Goal: Find specific page/section: Find specific page/section

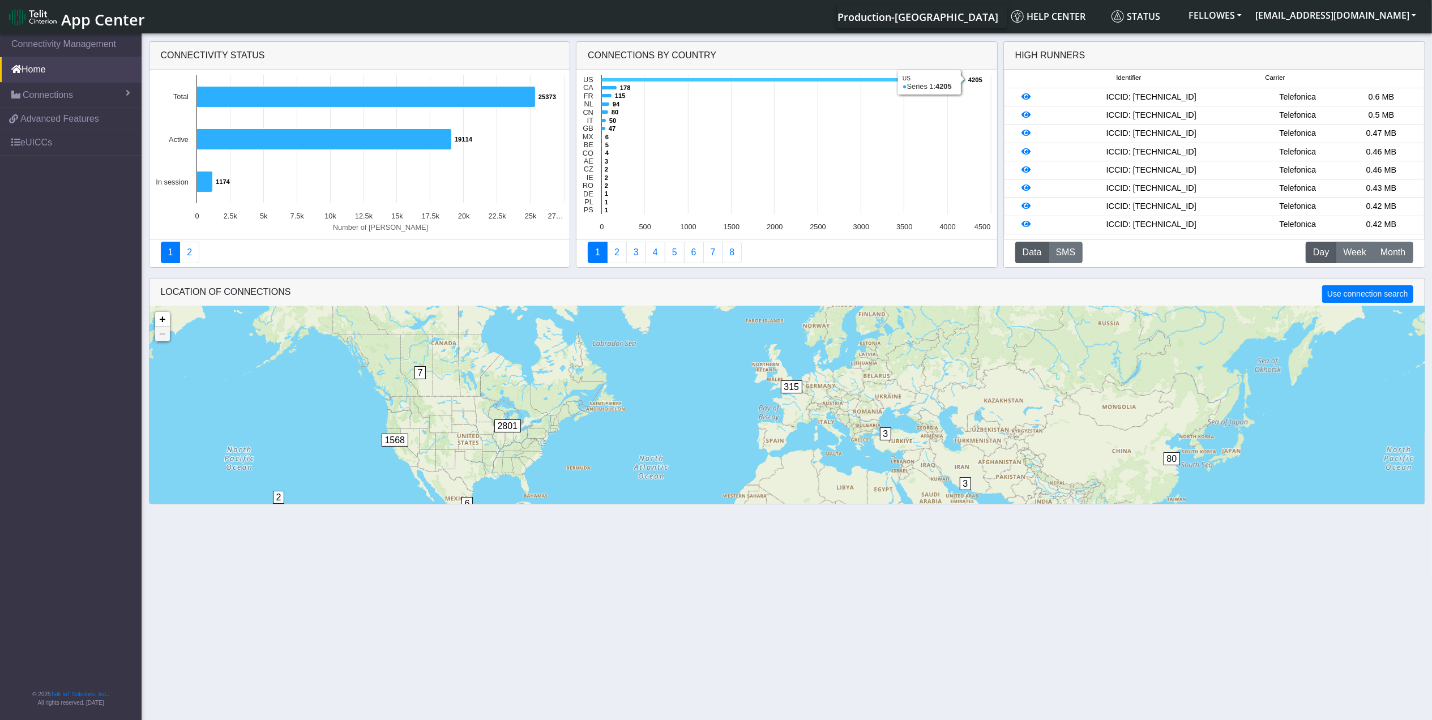
click at [634, 82] on icon at bounding box center [784, 80] width 364 height 4
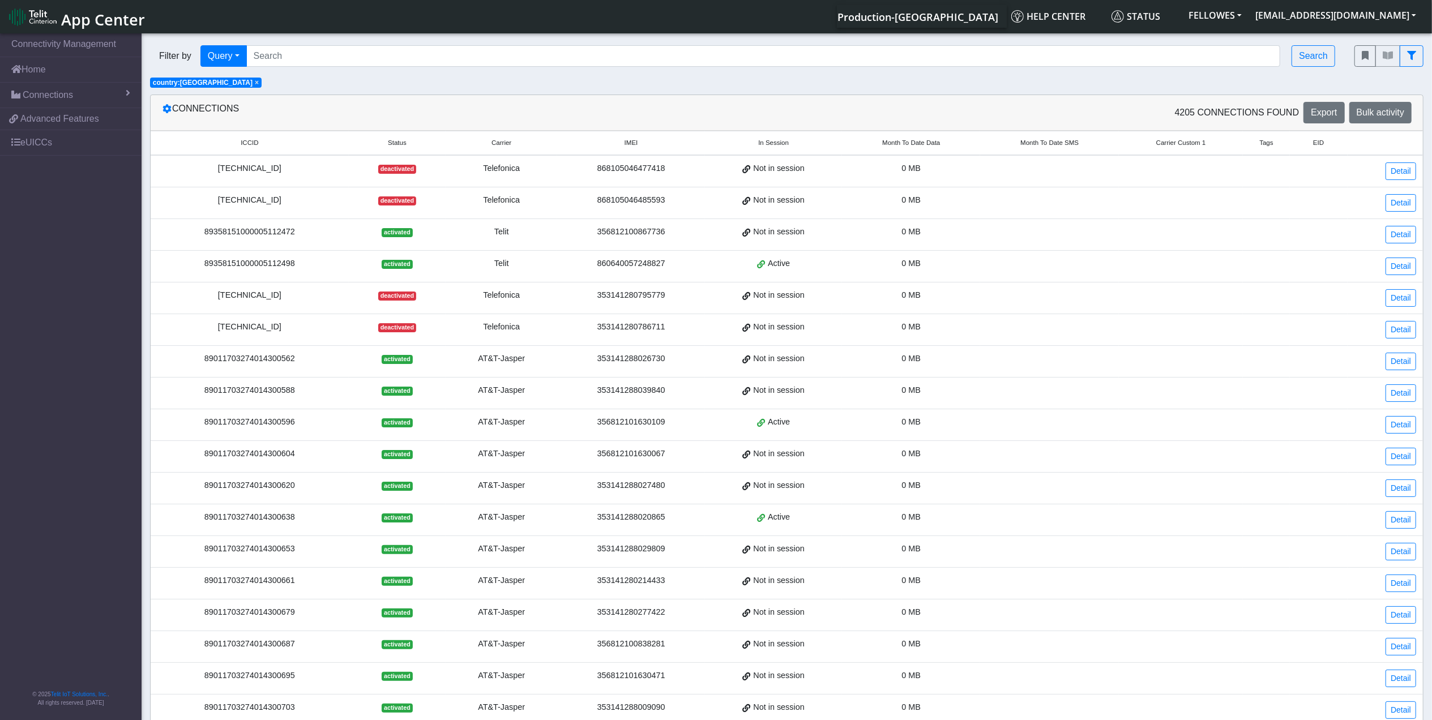
click at [1264, 147] on span "Tags" at bounding box center [1267, 143] width 14 height 10
click at [915, 144] on span "Month To Date Data" at bounding box center [911, 143] width 58 height 10
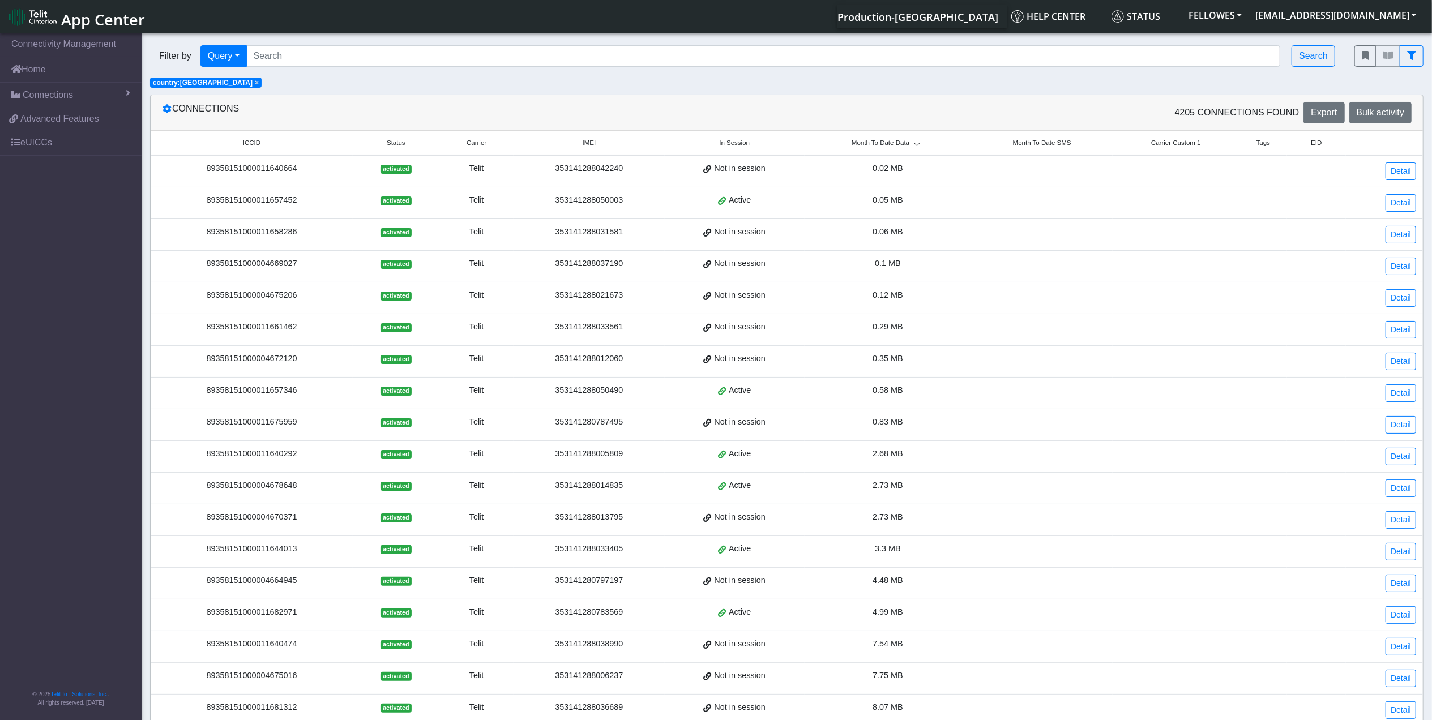
click at [900, 148] on span "Month To Date Data" at bounding box center [881, 143] width 58 height 10
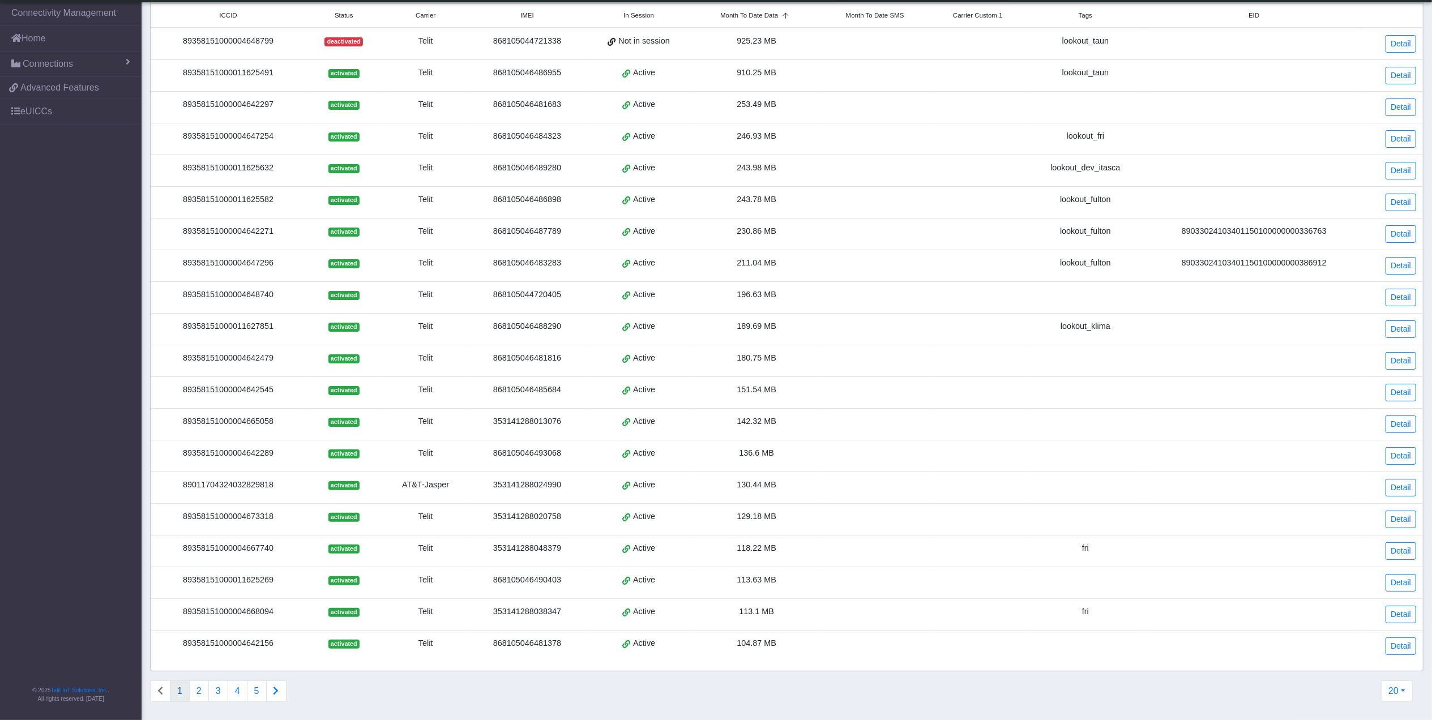
scroll to position [109, 0]
click at [195, 691] on button "2" at bounding box center [199, 692] width 20 height 22
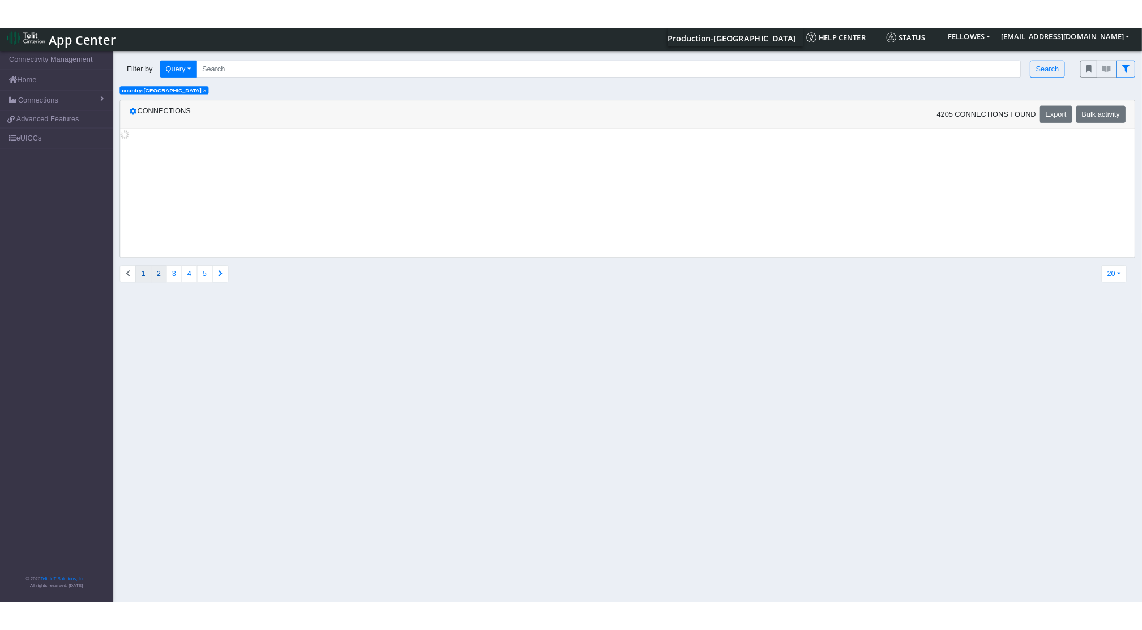
scroll to position [0, 0]
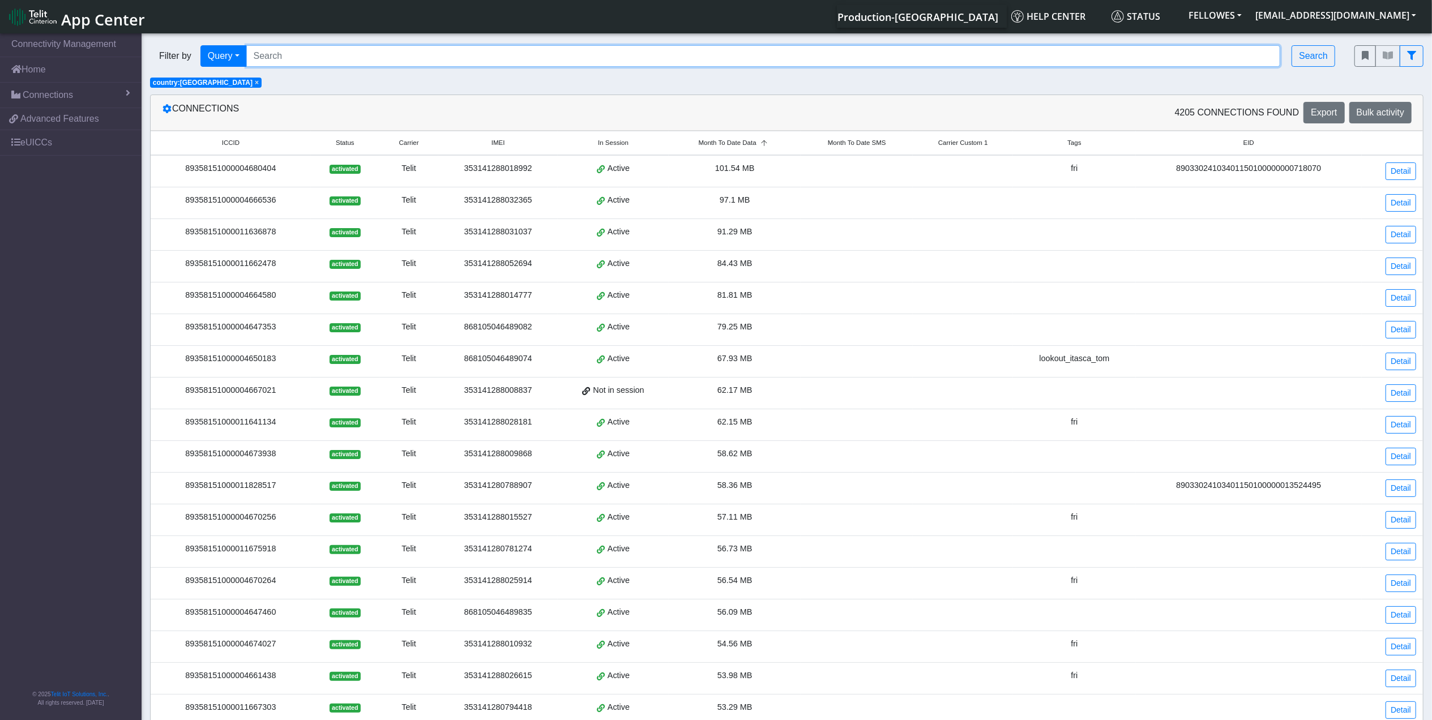
click at [406, 62] on input "Search..." at bounding box center [763, 56] width 1035 height 22
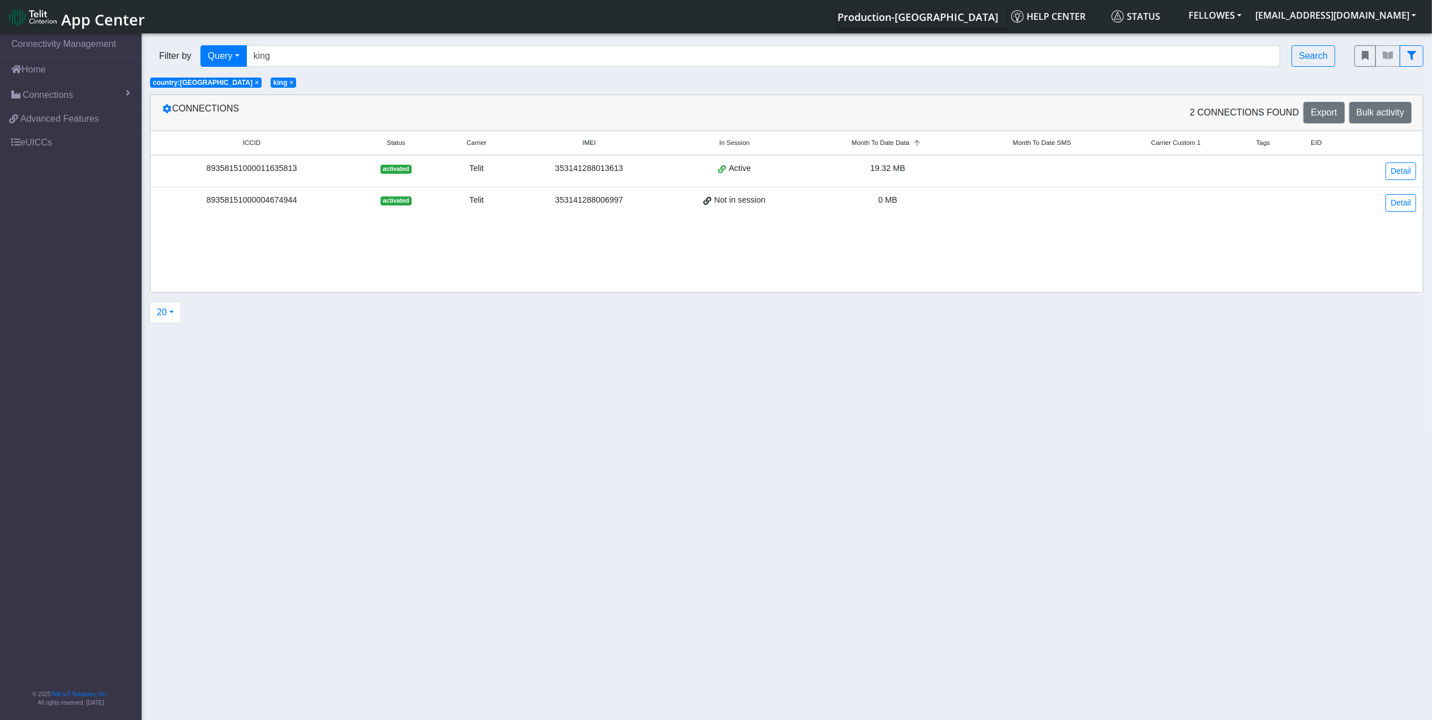
click at [255, 84] on span "×" at bounding box center [257, 83] width 4 height 8
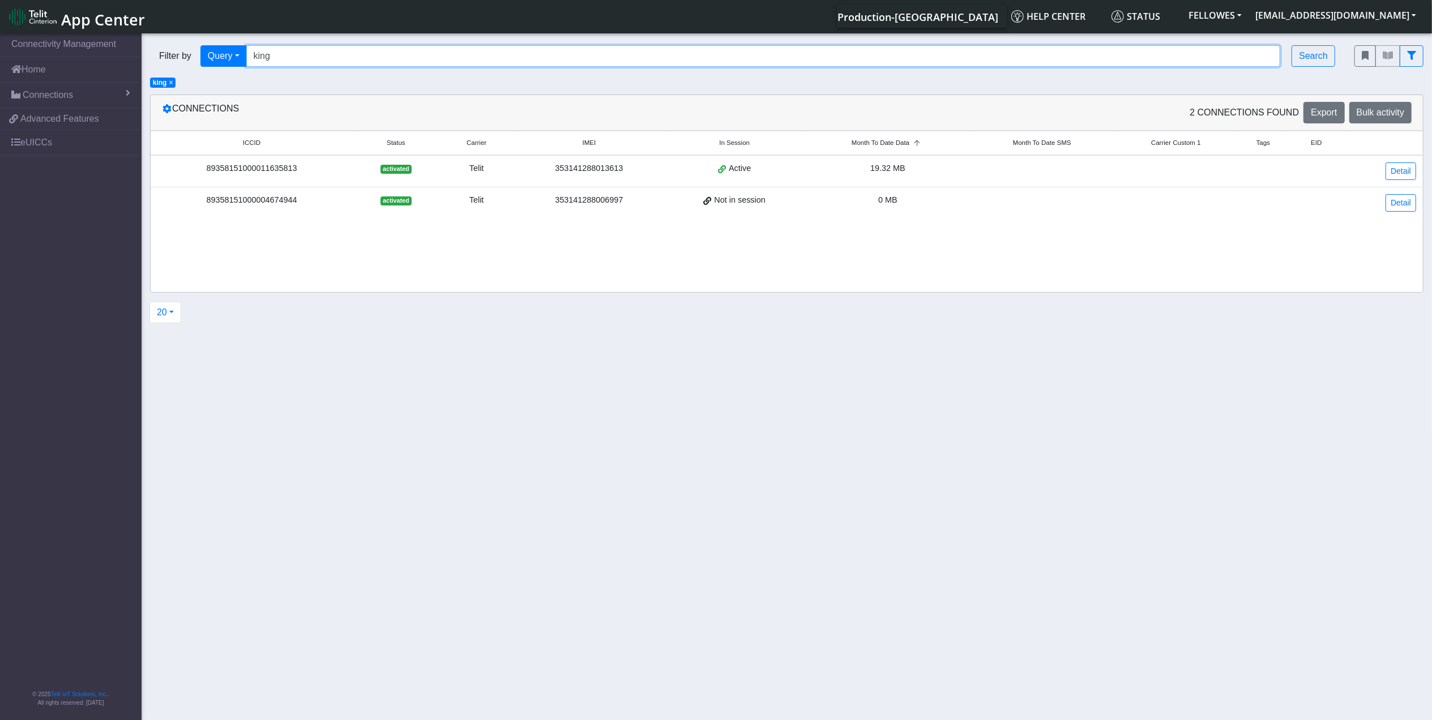
click at [334, 60] on input "king" at bounding box center [763, 56] width 1035 height 22
paste input "353141288046068"
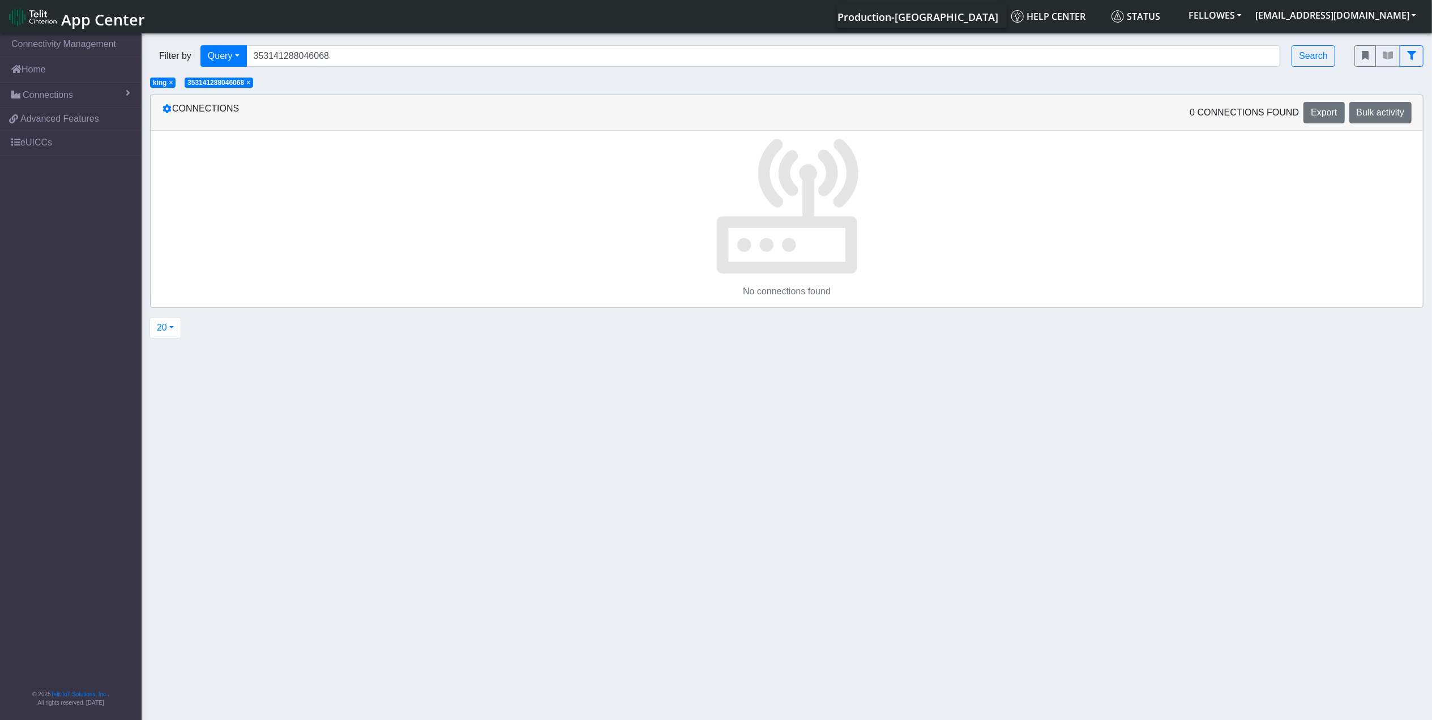
click at [169, 84] on span "×" at bounding box center [171, 83] width 4 height 8
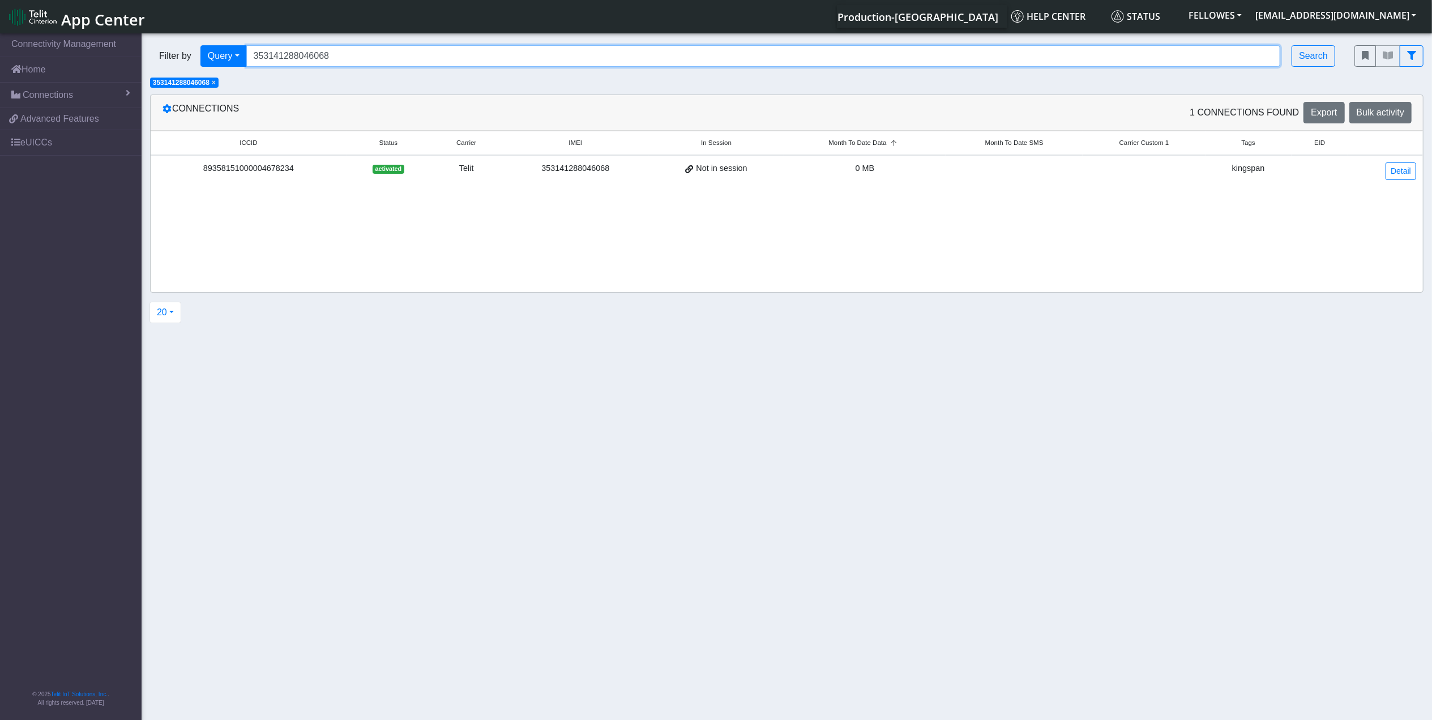
click at [428, 54] on input "353141288046068" at bounding box center [763, 56] width 1035 height 22
type input "kingspan"
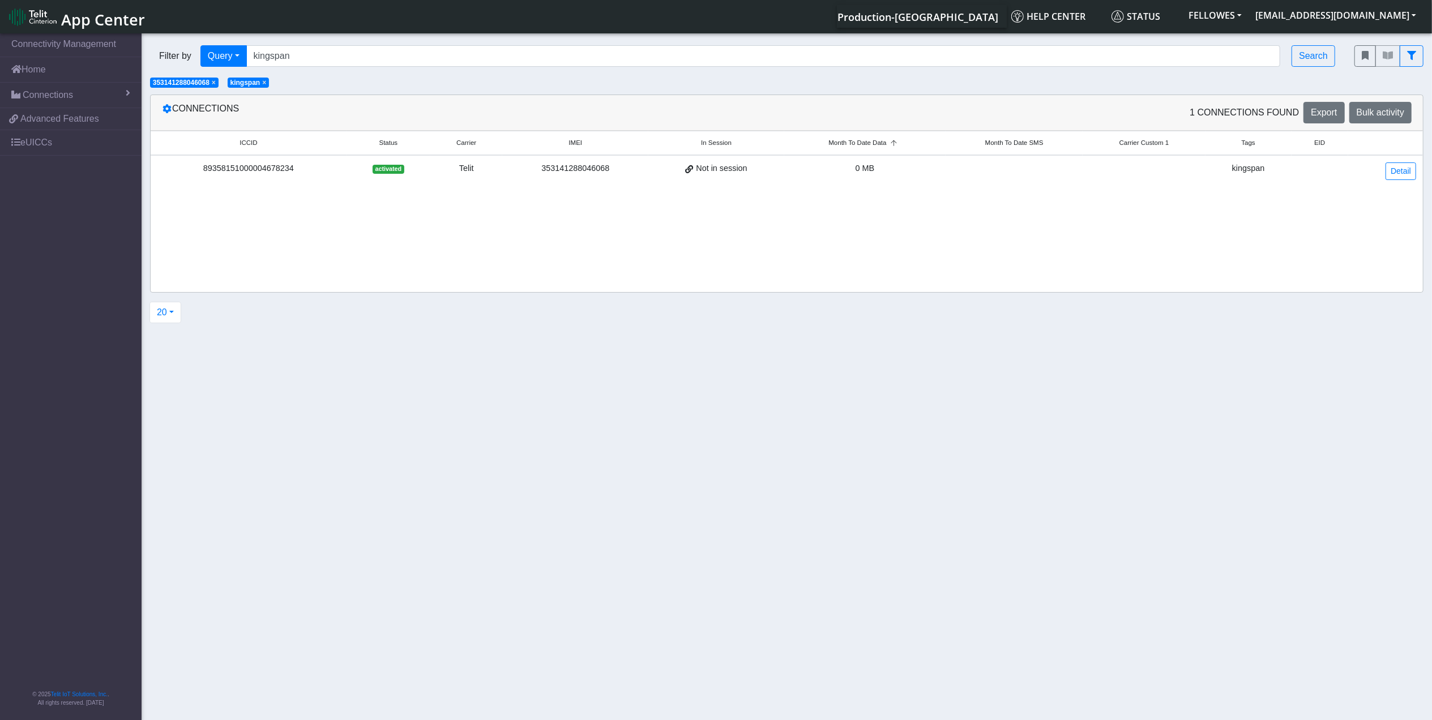
click at [216, 86] on span "×" at bounding box center [214, 83] width 4 height 8
